Goal: Task Accomplishment & Management: Manage account settings

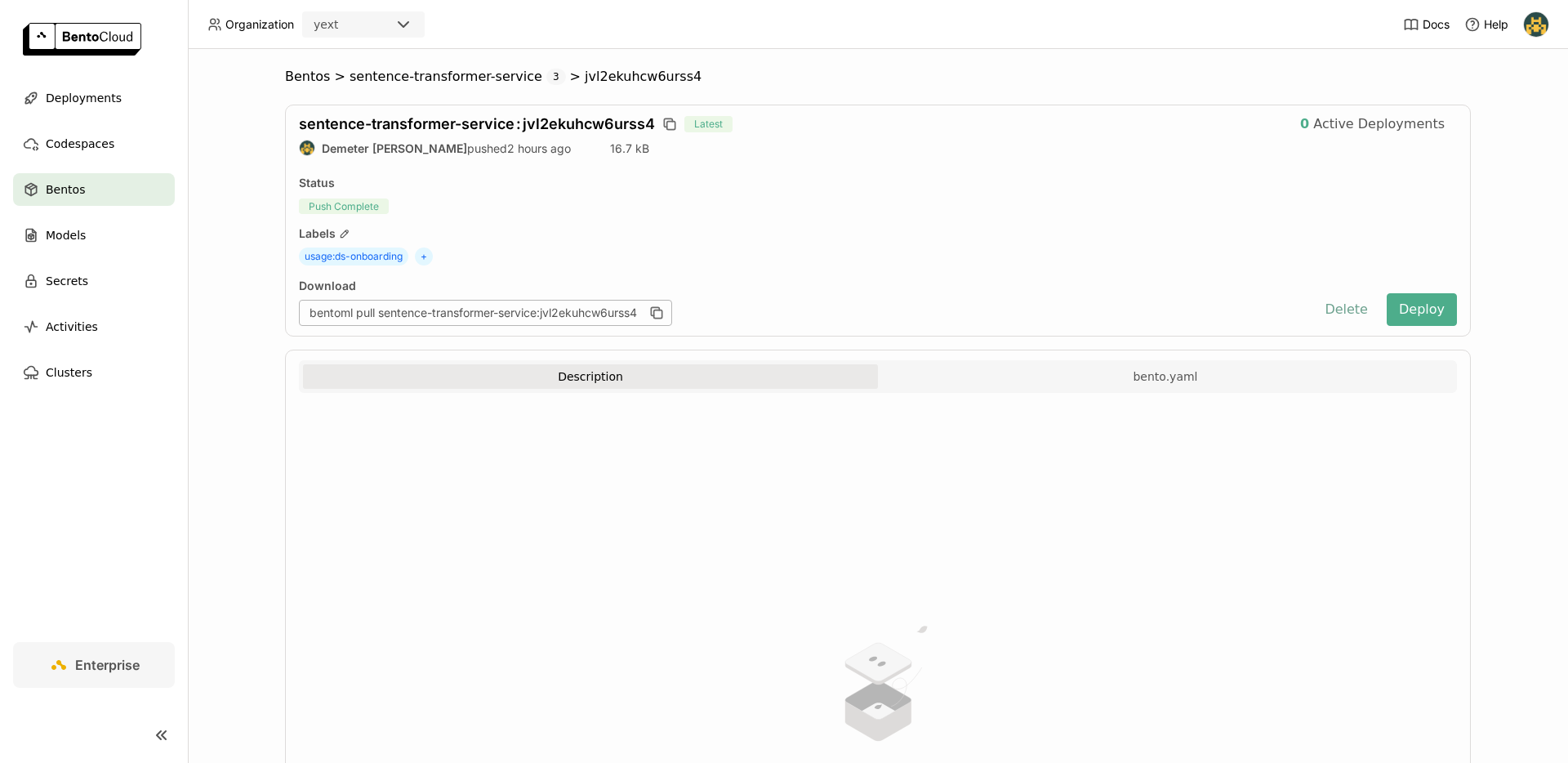
click at [1340, 314] on button "Delete" at bounding box center [1346, 309] width 68 height 32
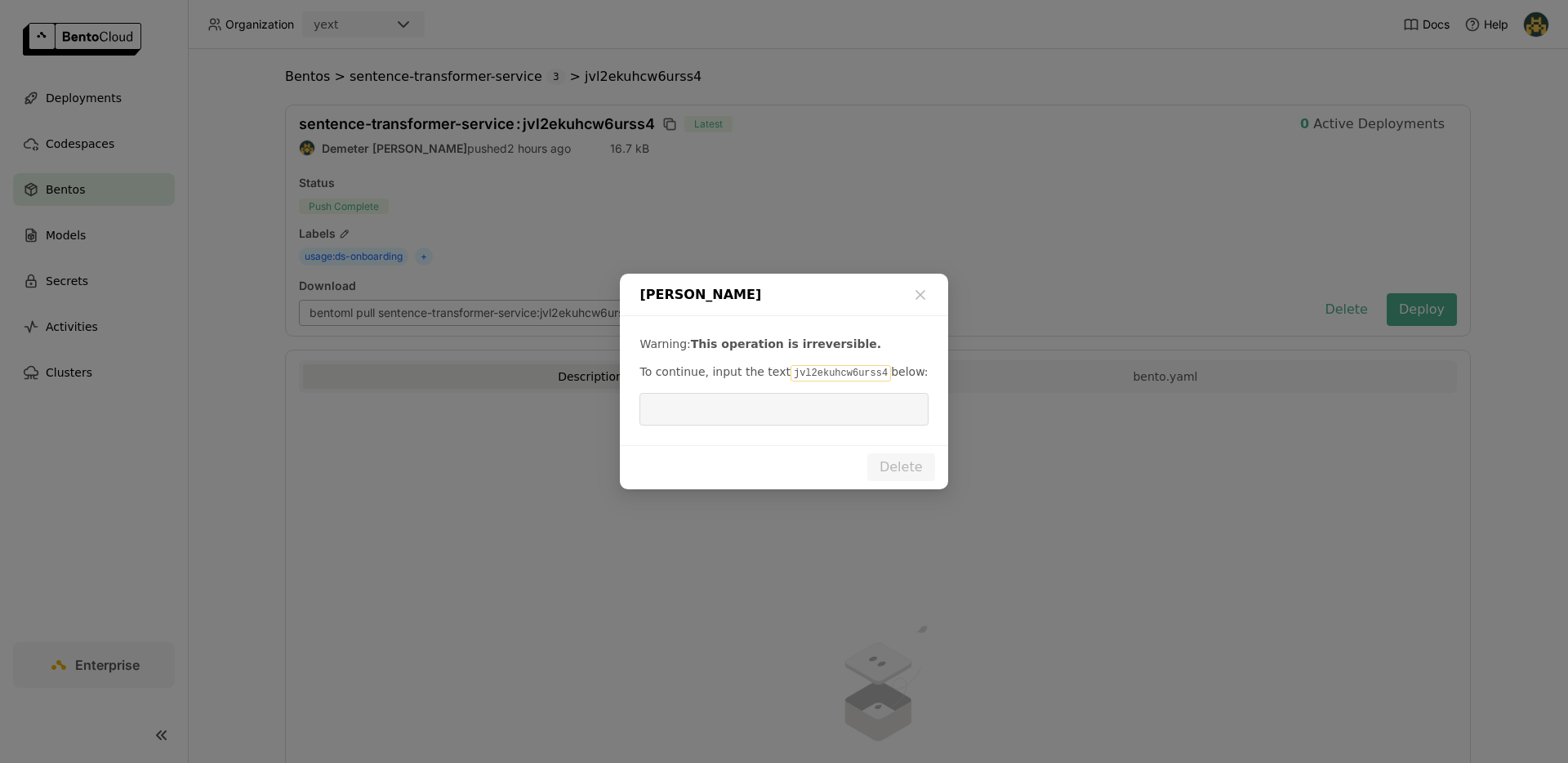
click at [833, 369] on code "jvl2ekuhcw6urss4" at bounding box center [840, 373] width 100 height 16
copy code "jvl2ekuhcw6urss4"
click at [801, 412] on input "dialog" at bounding box center [784, 409] width 269 height 31
paste input "jvl2ekuhcw6urss4"
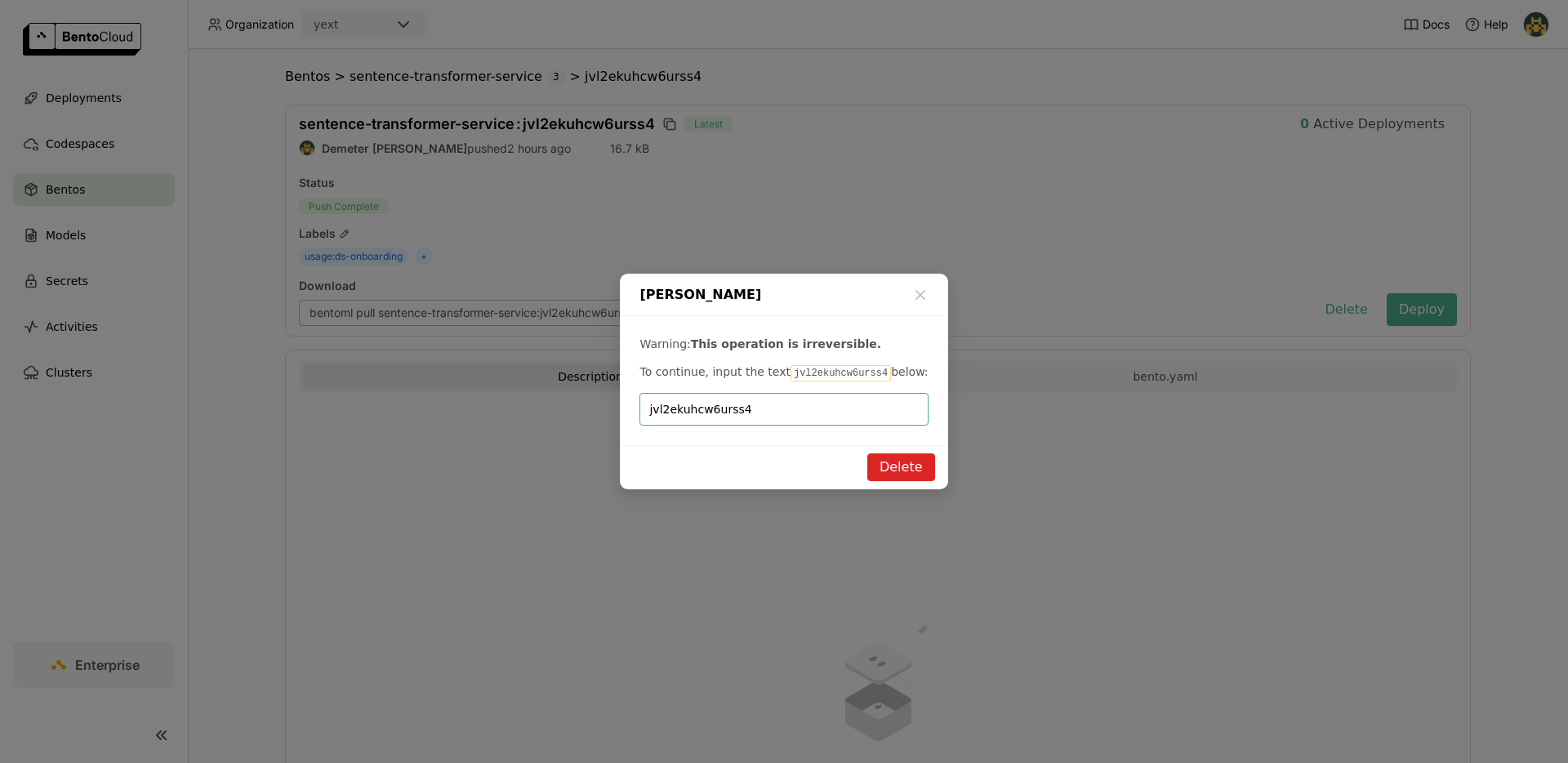
type input "jvl2ekuhcw6urss4"
click at [871, 466] on button "Delete" at bounding box center [901, 467] width 68 height 28
